Goal: Information Seeking & Learning: Learn about a topic

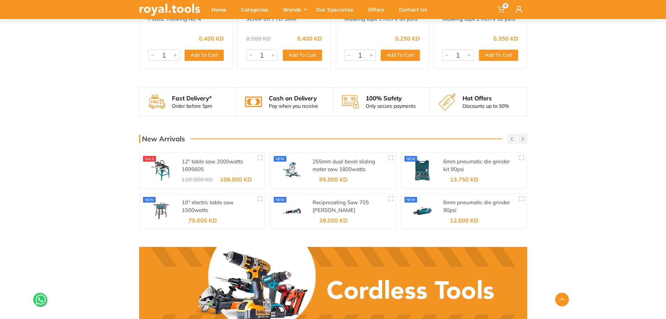
scroll to position [836, 0]
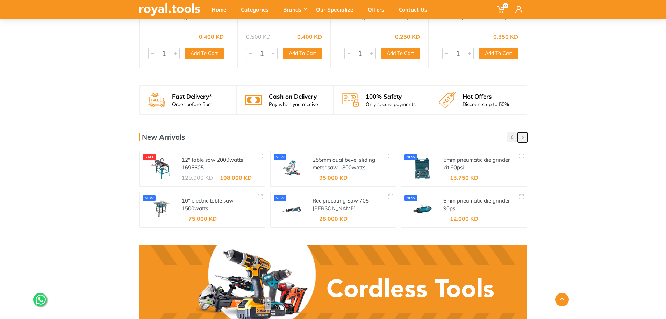
click at [524, 139] on button "button" at bounding box center [522, 137] width 9 height 10
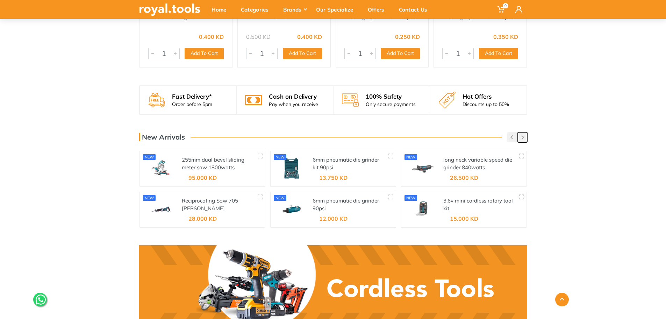
click at [524, 139] on button "button" at bounding box center [522, 137] width 9 height 10
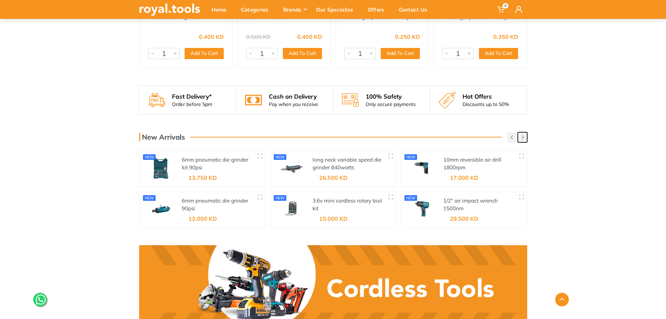
click at [524, 139] on button "button" at bounding box center [522, 137] width 9 height 10
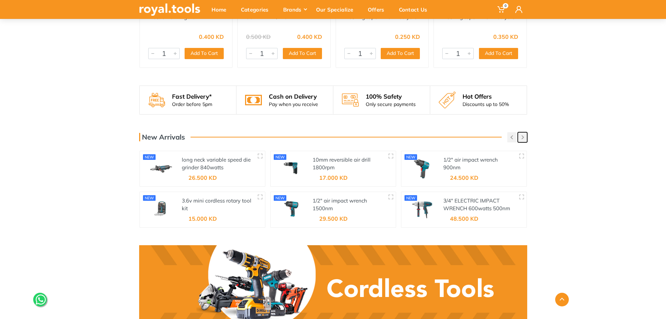
click at [524, 139] on button "button" at bounding box center [522, 137] width 9 height 10
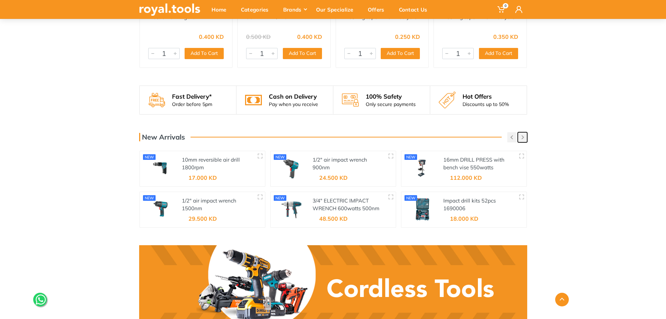
click at [524, 139] on button "button" at bounding box center [522, 137] width 9 height 10
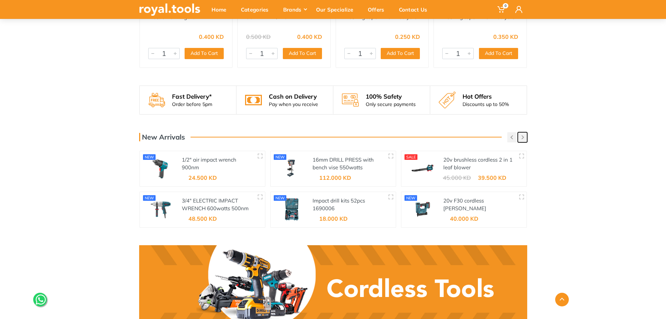
click at [524, 139] on button "button" at bounding box center [522, 137] width 9 height 10
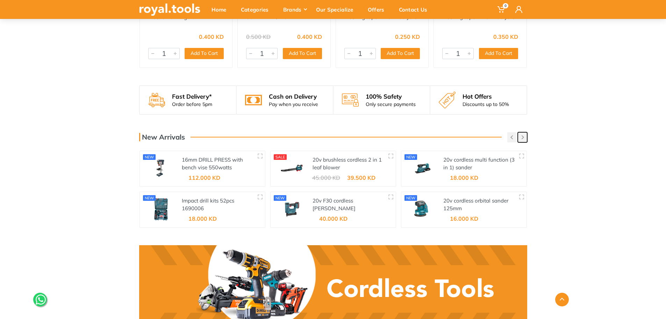
click at [524, 139] on button "button" at bounding box center [522, 137] width 9 height 10
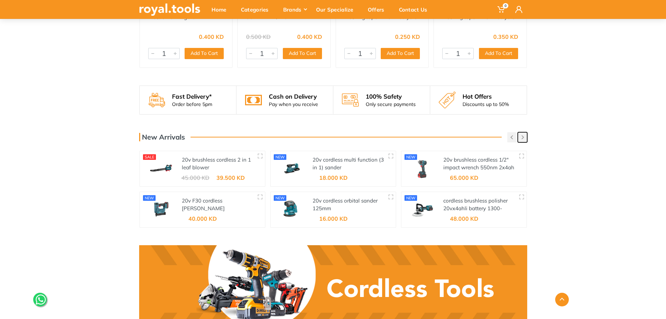
click at [524, 139] on button "button" at bounding box center [522, 137] width 9 height 10
click at [521, 141] on button "button" at bounding box center [522, 137] width 9 height 10
click at [467, 161] on link "20v brushless cordless 1/2" impact wrench 550nm 2x4ah battery" at bounding box center [478, 167] width 71 height 22
click at [508, 138] on button "button" at bounding box center [511, 137] width 9 height 10
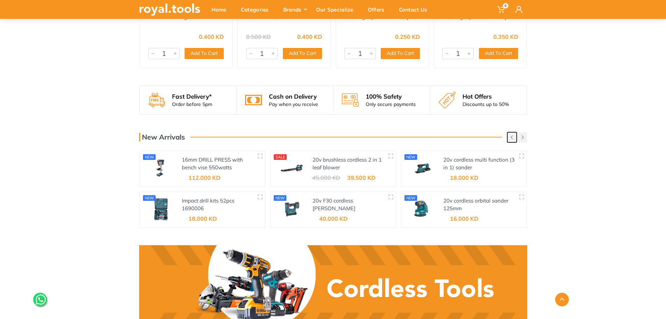
click at [508, 138] on button "button" at bounding box center [511, 137] width 9 height 10
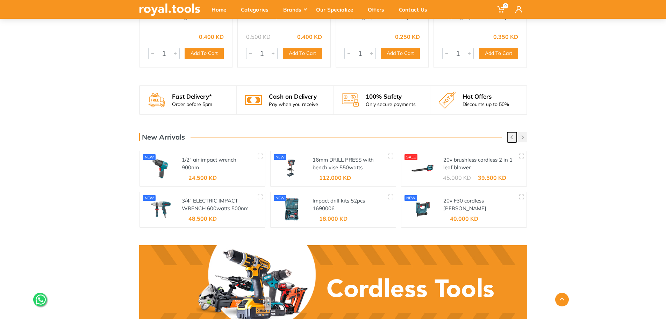
click at [508, 138] on button "button" at bounding box center [511, 137] width 9 height 10
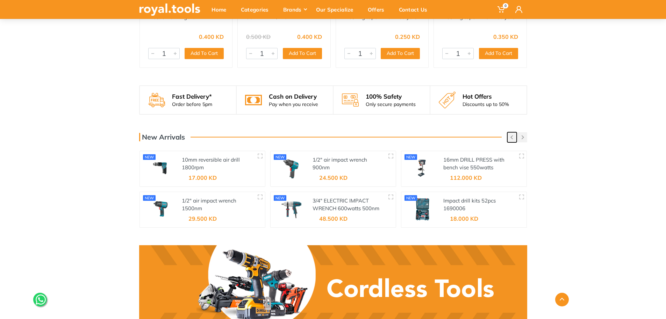
click at [508, 138] on button "button" at bounding box center [511, 137] width 9 height 10
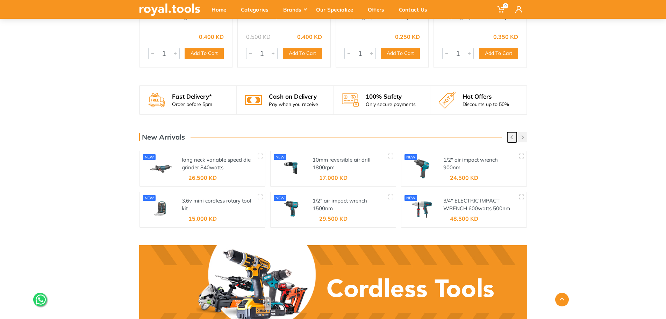
click at [508, 138] on button "button" at bounding box center [511, 137] width 9 height 10
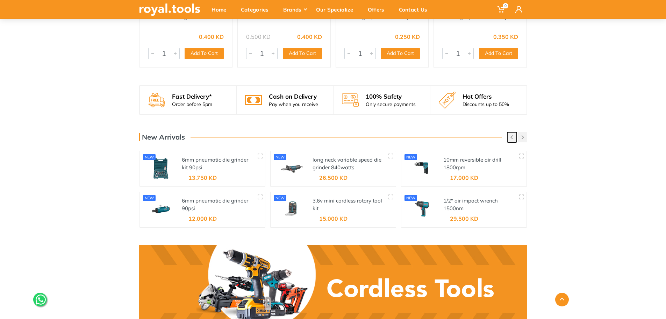
click at [508, 138] on button "button" at bounding box center [511, 137] width 9 height 10
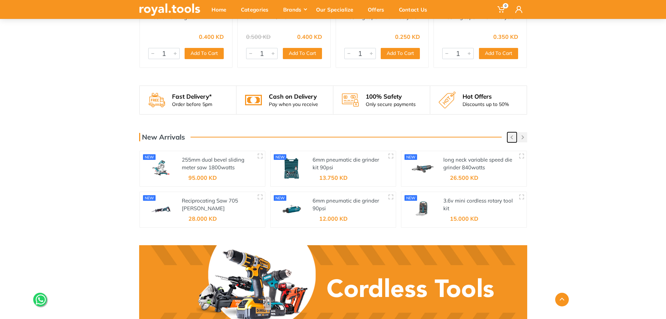
click at [508, 138] on button "button" at bounding box center [511, 137] width 9 height 10
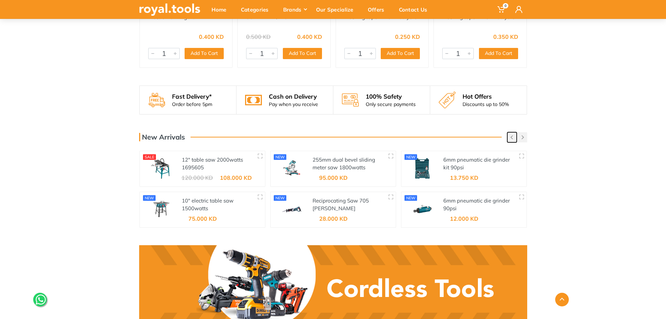
click at [507, 138] on button "button" at bounding box center [511, 137] width 9 height 10
click at [196, 158] on link "12" table saw 2000watts" at bounding box center [212, 159] width 61 height 7
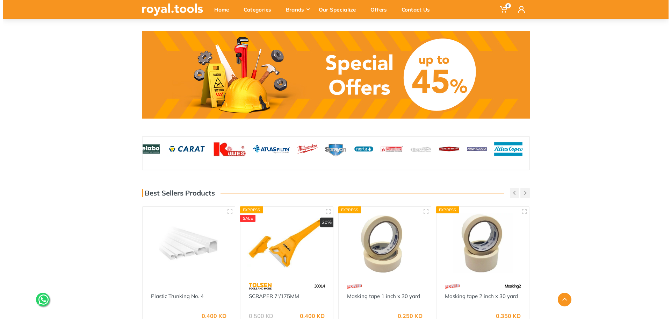
scroll to position [0, 0]
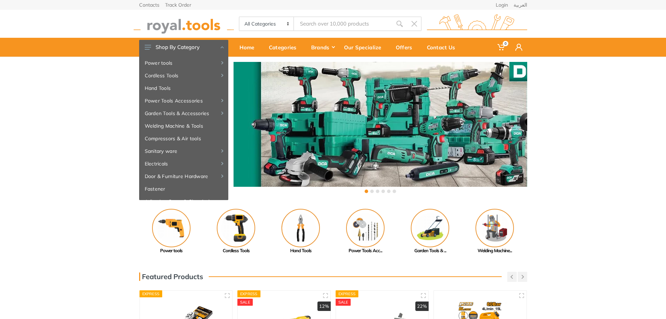
click at [371, 28] on input "Site search" at bounding box center [343, 23] width 98 height 15
paste input "600A Booster cable"
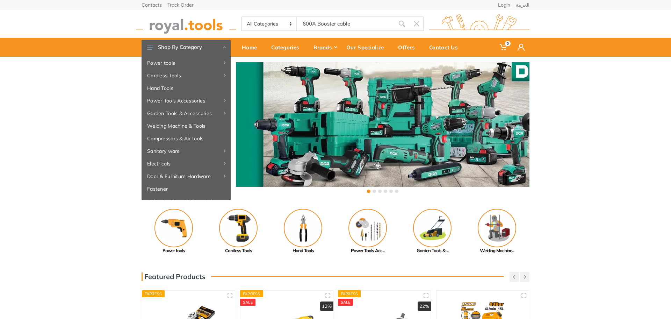
type input "600A Booster cable"
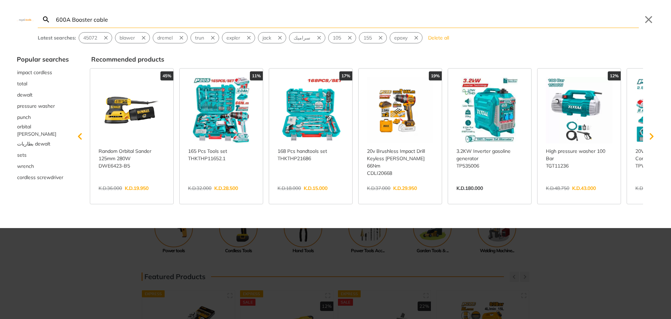
type input "600A Booster cable"
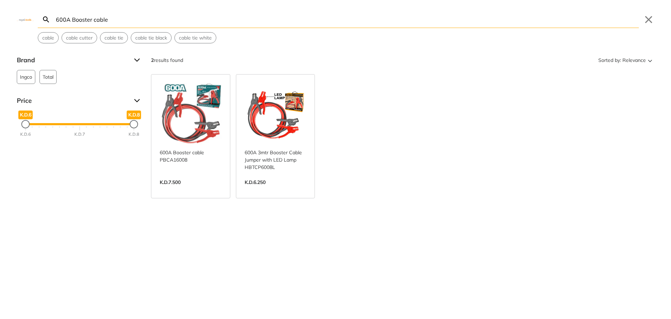
paste input "4 in 1 Universal Key For Drill Chuck"
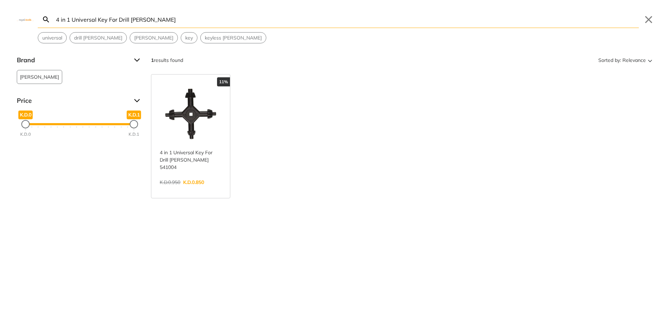
type input "4 in 1 Universal Key For Drill Chuck"
click at [648, 22] on button "Close" at bounding box center [648, 19] width 11 height 11
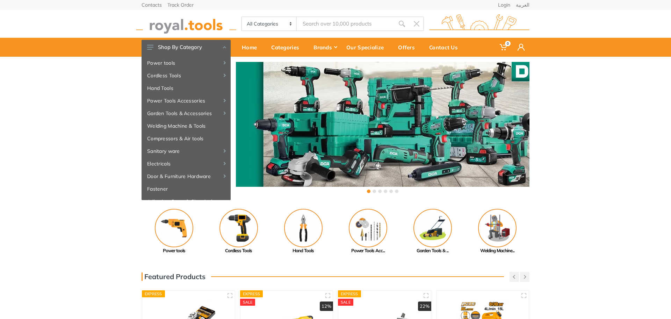
click at [328, 29] on input "Site search" at bounding box center [346, 23] width 98 height 15
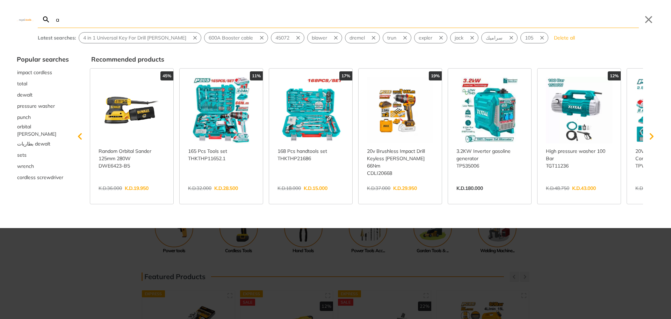
type input "a"
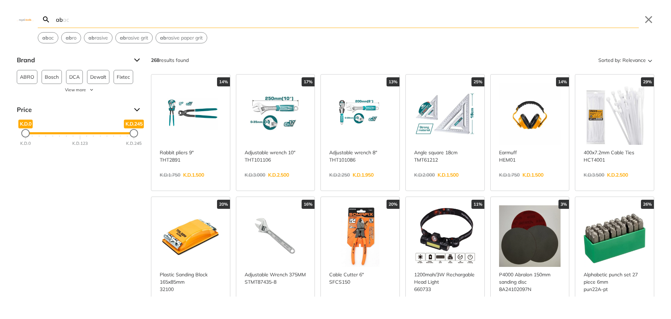
type input "a"
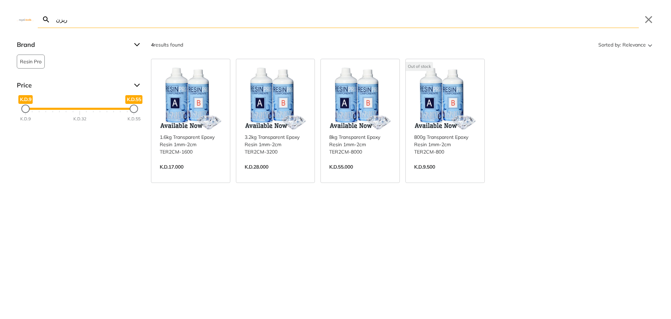
type input "ريزن"
click at [274, 174] on link "View more →" at bounding box center [276, 174] width 62 height 0
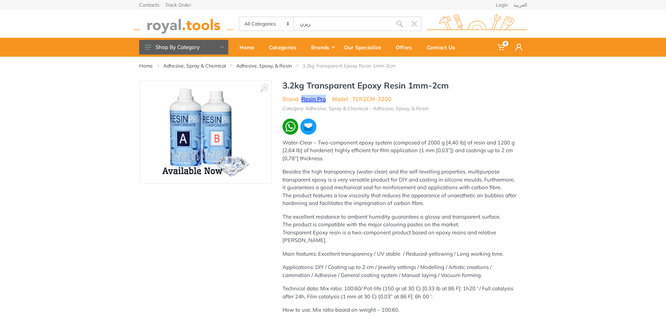
drag, startPoint x: 329, startPoint y: 100, endPoint x: 302, endPoint y: 99, distance: 26.6
click at [302, 99] on ul "Brand : Resin Pro Model : TER2CM-3200" at bounding box center [399, 99] width 234 height 8
copy link "Resin Pro"
click at [410, 109] on li "Category: Adhesive, Spray & Chemical - Adhesive, Epoxy, & Resin" at bounding box center [355, 108] width 146 height 7
drag, startPoint x: 394, startPoint y: 100, endPoint x: 353, endPoint y: 100, distance: 41.2
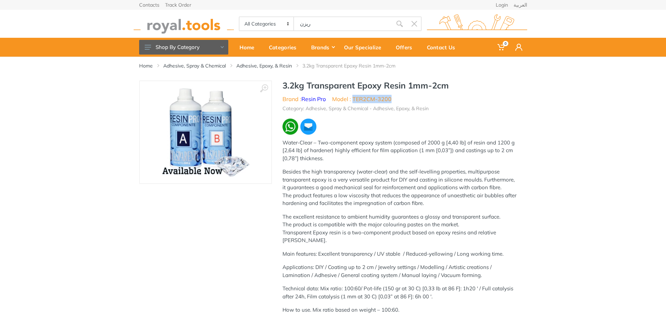
click at [353, 100] on ul "Brand : Resin Pro Model : TER2CM-3200" at bounding box center [399, 99] width 234 height 8
copy li "TER2CM-3200"
click at [278, 65] on link "Adhesive, Epoxy, & Resin" at bounding box center [264, 65] width 56 height 7
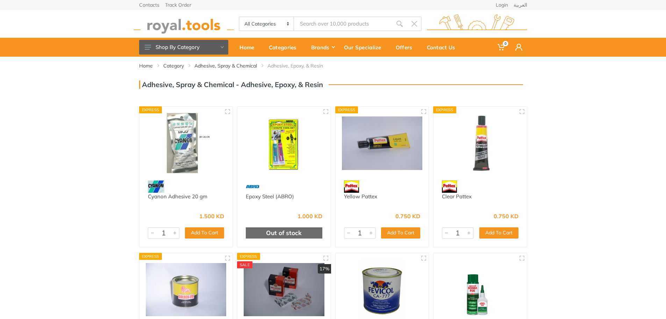
drag, startPoint x: 671, startPoint y: 121, endPoint x: 670, endPoint y: 234, distance: 112.5
click at [665, 234] on html "0" at bounding box center [333, 159] width 666 height 319
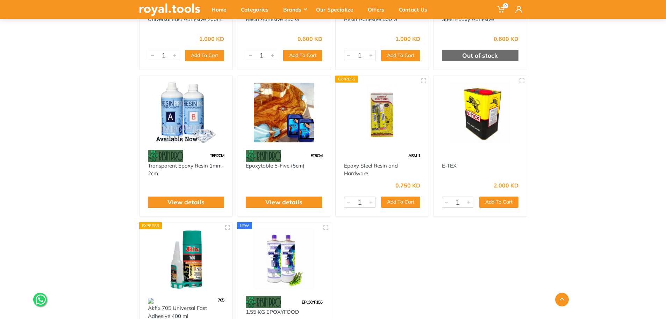
scroll to position [447, 0]
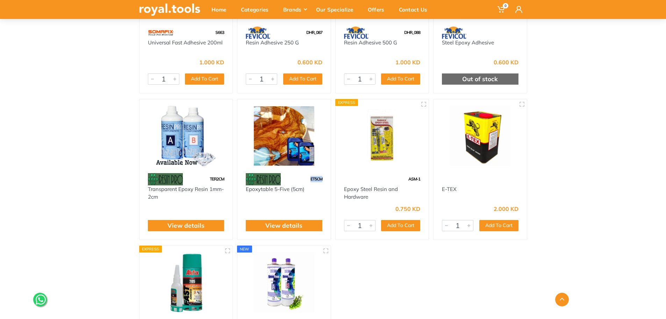
drag, startPoint x: 325, startPoint y: 179, endPoint x: 310, endPoint y: 181, distance: 15.1
click at [310, 181] on div "ET5CM" at bounding box center [283, 179] width 93 height 12
copy span "ET5CM"
drag, startPoint x: 228, startPoint y: 179, endPoint x: 204, endPoint y: 179, distance: 24.1
click at [204, 179] on div "TER2CM" at bounding box center [185, 179] width 93 height 12
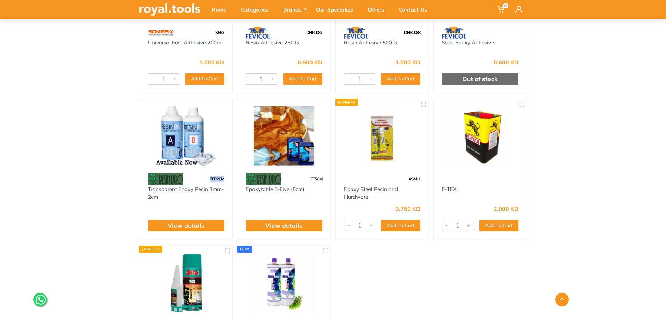
copy span "TER2CM"
click at [304, 152] on img at bounding box center [284, 136] width 81 height 60
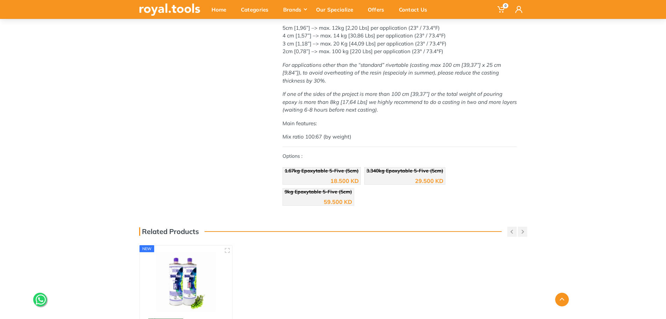
scroll to position [359, 0]
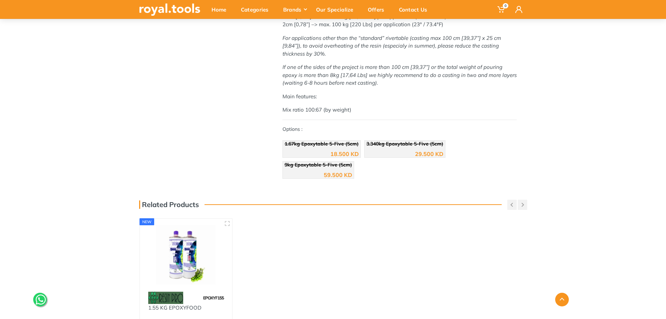
drag, startPoint x: 671, startPoint y: 93, endPoint x: 669, endPoint y: 222, distance: 128.3
drag, startPoint x: 665, startPoint y: 199, endPoint x: 520, endPoint y: 216, distance: 145.7
click at [188, 265] on img at bounding box center [186, 255] width 80 height 60
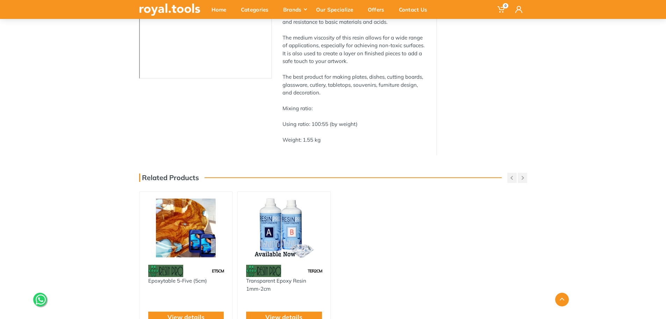
scroll to position [223, 0]
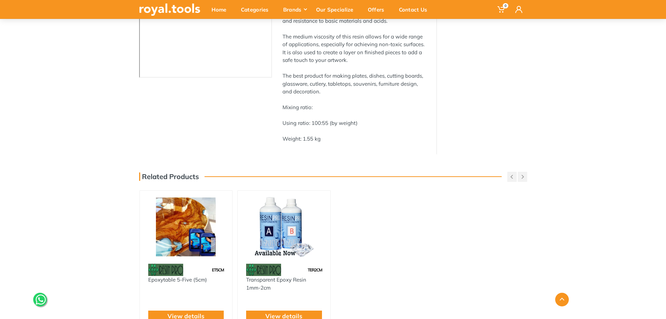
click at [309, 227] on img at bounding box center [284, 227] width 80 height 60
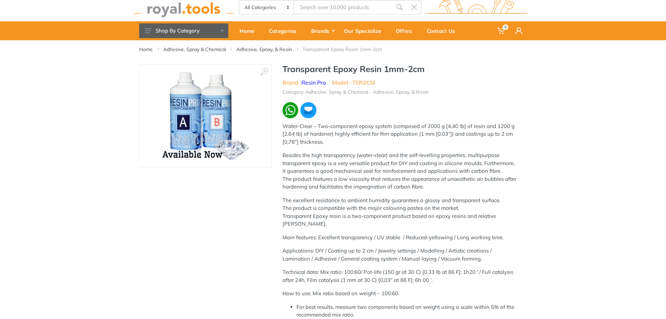
drag, startPoint x: 671, startPoint y: 70, endPoint x: 670, endPoint y: 179, distance: 109.8
click at [665, 179] on html "0" at bounding box center [333, 143] width 666 height 319
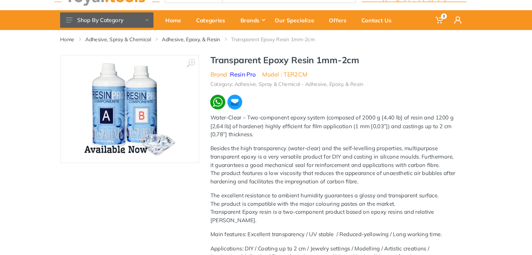
scroll to position [3, 0]
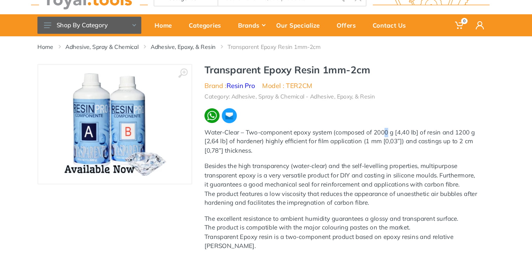
drag, startPoint x: 617, startPoint y: 28, endPoint x: 371, endPoint y: 134, distance: 267.9
click at [371, 134] on p "Water-Clear – Two-component epoxy system (composed of 2000 g [4,40 lb] of resin…" at bounding box center [332, 144] width 234 height 24
drag, startPoint x: 311, startPoint y: 96, endPoint x: 287, endPoint y: 98, distance: 24.5
click at [287, 98] on ul "Brand : Resin Pro Model : TER2CM" at bounding box center [332, 96] width 234 height 8
copy li "TER2CM"
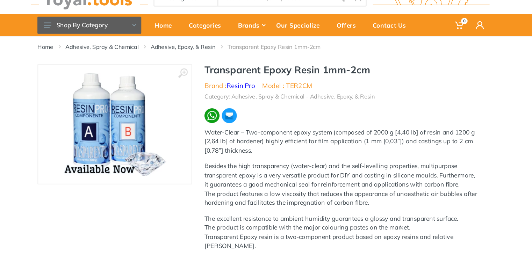
drag, startPoint x: 492, startPoint y: 59, endPoint x: 513, endPoint y: 67, distance: 22.5
click at [513, 88] on html "0" at bounding box center [266, 124] width 532 height 255
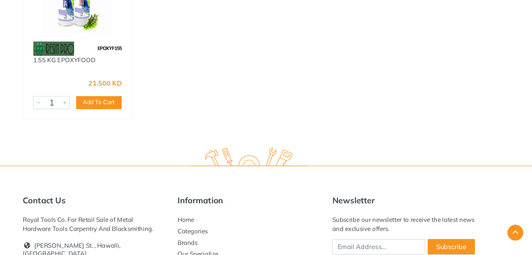
scroll to position [433, 0]
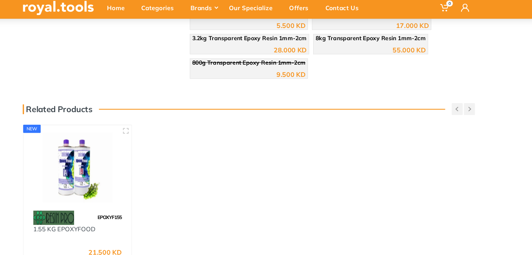
click at [129, 157] on img at bounding box center [119, 146] width 80 height 60
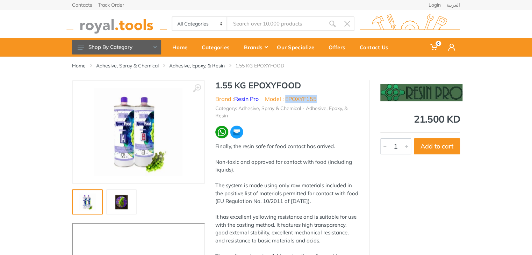
drag, startPoint x: 0, startPoint y: 0, endPoint x: 286, endPoint y: 100, distance: 303.3
click at [286, 100] on ul "Brand : Resin Pro Model : EPOXYF155" at bounding box center [286, 99] width 143 height 8
copy li "EPOXYF155"
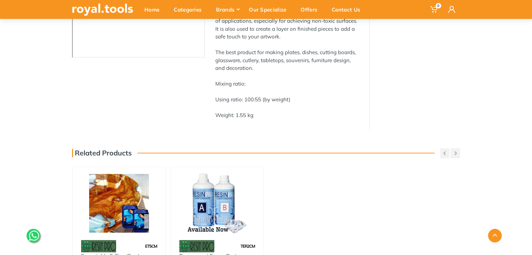
scroll to position [247, 0]
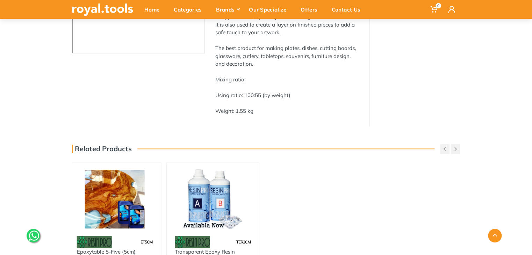
drag, startPoint x: 159, startPoint y: 244, endPoint x: 138, endPoint y: 240, distance: 21.3
click at [138, 240] on div "0" at bounding box center [266, 127] width 532 height 748
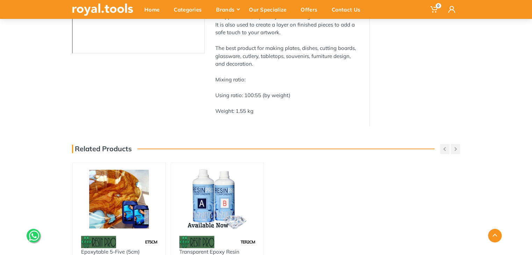
click at [127, 209] on img at bounding box center [119, 199] width 80 height 60
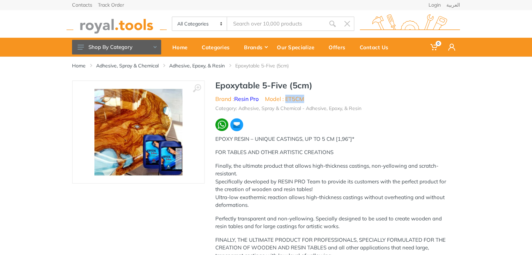
drag, startPoint x: 307, startPoint y: 102, endPoint x: 286, endPoint y: 102, distance: 21.0
click at [286, 102] on ul "Brand : Resin Pro Model : ET5CM" at bounding box center [332, 99] width 234 height 8
copy li "ET5CM"
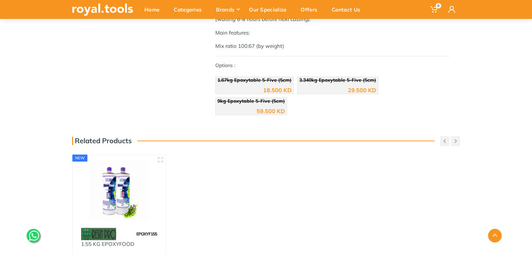
scroll to position [422, 0]
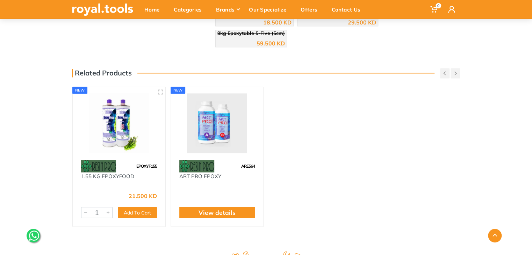
scroll to position [495, 0]
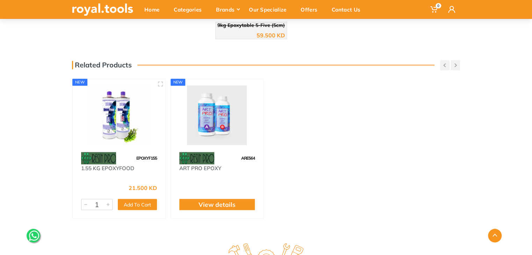
click at [230, 112] on img at bounding box center [217, 115] width 80 height 60
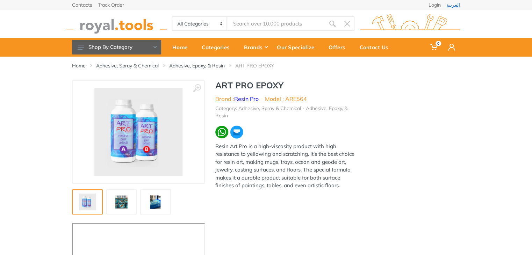
click at [453, 4] on link "العربية" at bounding box center [453, 4] width 14 height 5
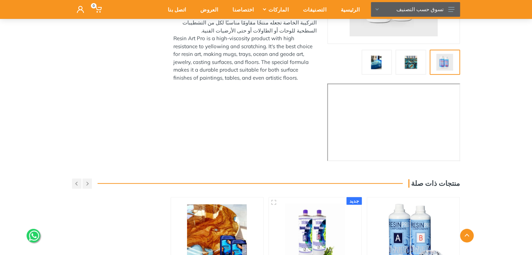
scroll to position [143, 0]
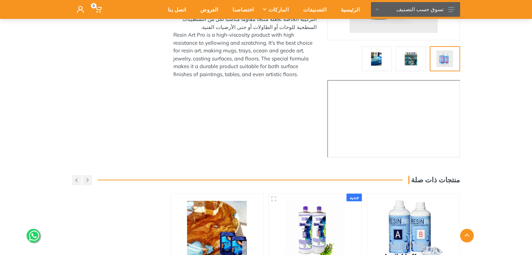
drag, startPoint x: 537, startPoint y: 39, endPoint x: 524, endPoint y: 5, distance: 36.2
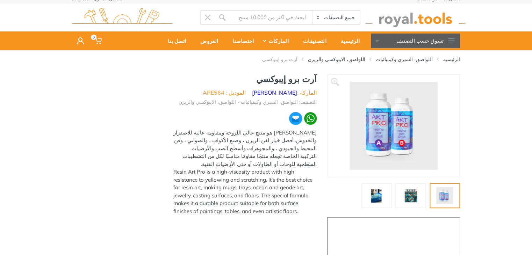
scroll to position [0, 0]
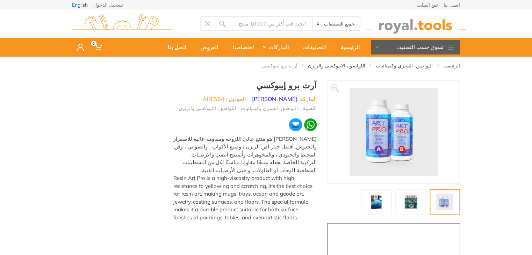
click at [78, 6] on link "English" at bounding box center [80, 4] width 16 height 5
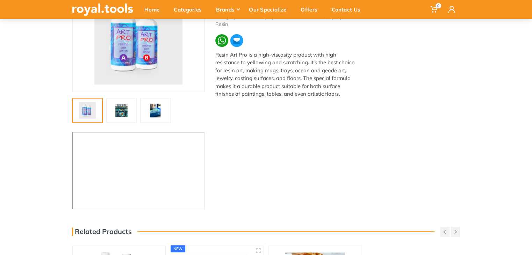
scroll to position [93, 0]
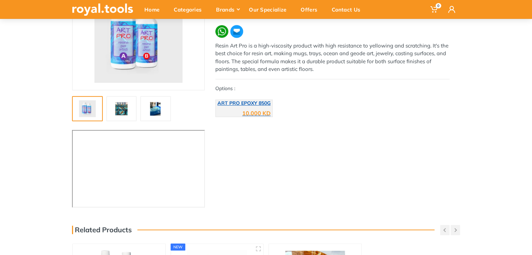
click at [245, 104] on span "ART PRO EPOXY 850G" at bounding box center [243, 103] width 53 height 6
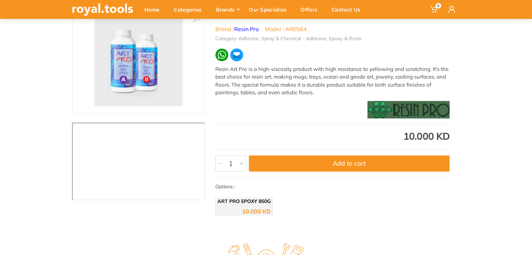
scroll to position [67, 0]
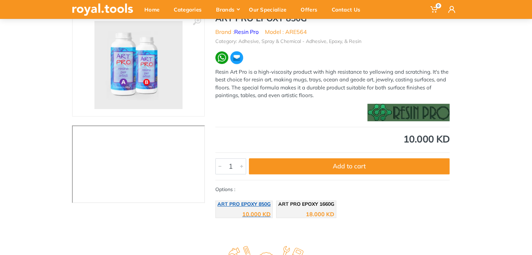
click at [262, 203] on span "ART PRO EPOXY 850G" at bounding box center [243, 204] width 53 height 6
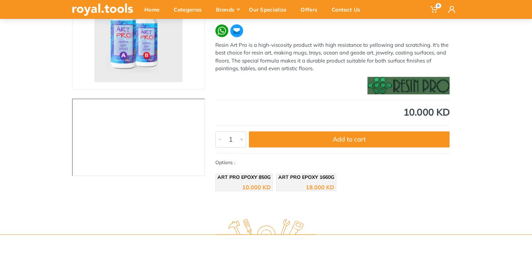
scroll to position [95, 0]
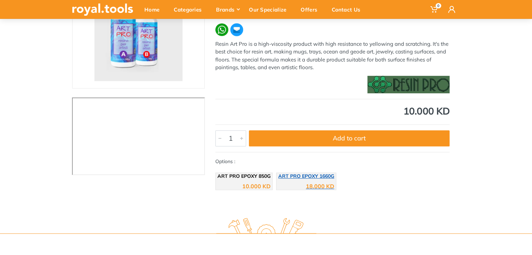
click at [302, 177] on span "ART PRO EPOXY 1660G" at bounding box center [306, 176] width 56 height 6
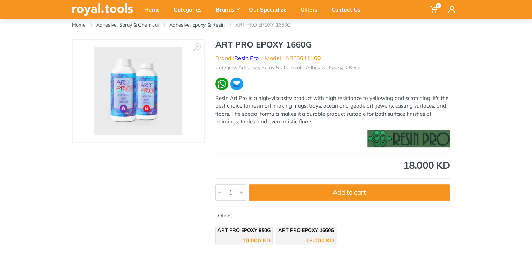
scroll to position [42, 0]
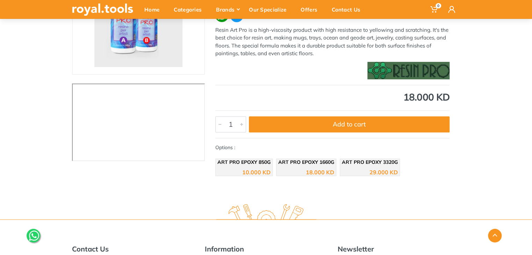
scroll to position [109, 0]
click at [389, 163] on span "ART PRO EPOXY 3320G" at bounding box center [370, 162] width 56 height 6
